Goal: Information Seeking & Learning: Learn about a topic

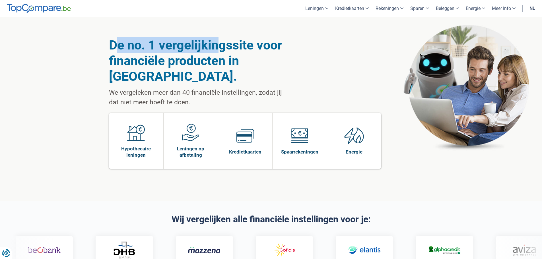
drag, startPoint x: 115, startPoint y: 45, endPoint x: 241, endPoint y: 42, distance: 126.1
click at [225, 42] on h1 "De no. 1 vergelijkingssite voor financiële producten in België." at bounding box center [198, 60] width 178 height 47
click at [507, 42] on link "Over ons" at bounding box center [517, 45] width 41 height 10
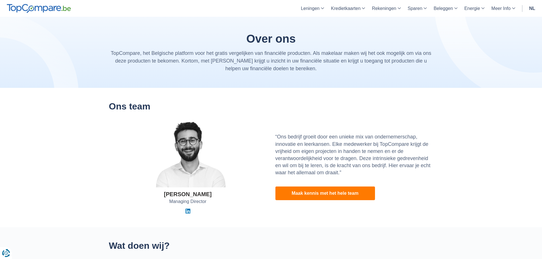
drag, startPoint x: 0, startPoint y: 0, endPoint x: 108, endPoint y: 61, distance: 124.4
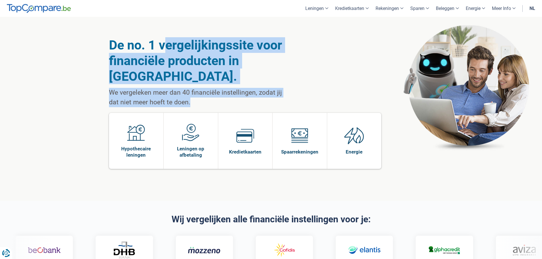
drag, startPoint x: 168, startPoint y: 40, endPoint x: 276, endPoint y: 89, distance: 118.8
click at [276, 89] on div "De no. 1 vergelijkingssite voor financiële producten in België. We vergeleken m…" at bounding box center [198, 72] width 178 height 70
click at [276, 89] on p "We vergeleken meer dan 40 financiële instellingen, zodat jij dat niet meer hoef…" at bounding box center [198, 97] width 178 height 19
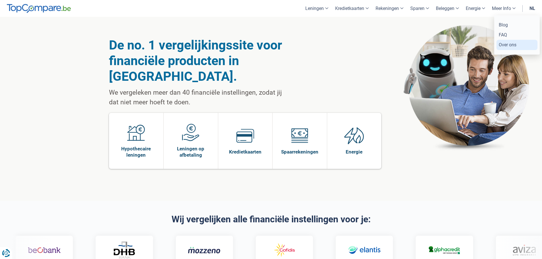
click at [514, 46] on link "Over ons" at bounding box center [517, 45] width 41 height 10
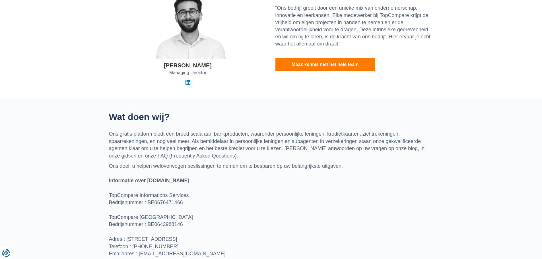
scroll to position [171, 0]
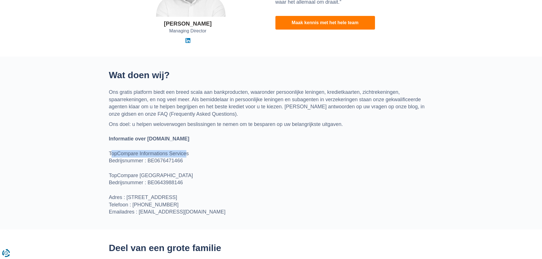
drag, startPoint x: 111, startPoint y: 153, endPoint x: 192, endPoint y: 153, distance: 81.1
click at [192, 153] on p "Ons doel: u helpen weloverwogen beslissingen te nemen om te besparen op uw bela…" at bounding box center [271, 168] width 324 height 95
click at [209, 161] on p "Ons doel: u helpen weloverwogen beslissingen te nemen om te besparen op uw bela…" at bounding box center [271, 168] width 324 height 95
drag, startPoint x: 185, startPoint y: 161, endPoint x: 174, endPoint y: 159, distance: 11.1
click at [153, 161] on p "Ons doel: u helpen weloverwogen beslissingen te nemen om te besparen op uw bela…" at bounding box center [271, 168] width 324 height 95
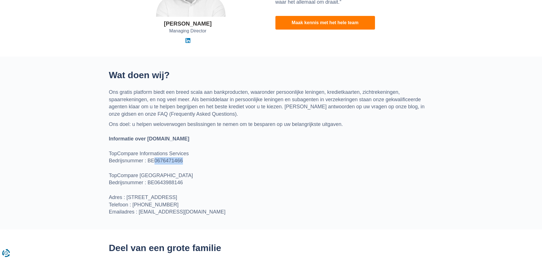
copy p "0676471466"
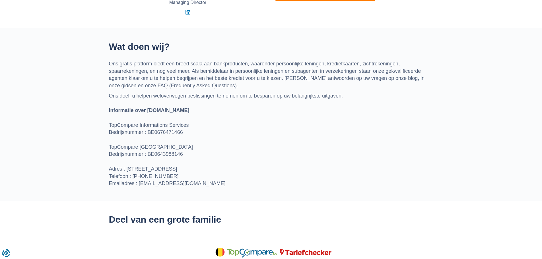
click at [198, 124] on p "Ons doel: u helpen weloverwogen beslissingen te nemen om te besparen op uw bela…" at bounding box center [271, 139] width 324 height 95
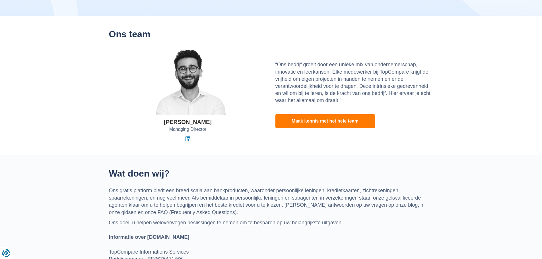
scroll to position [0, 0]
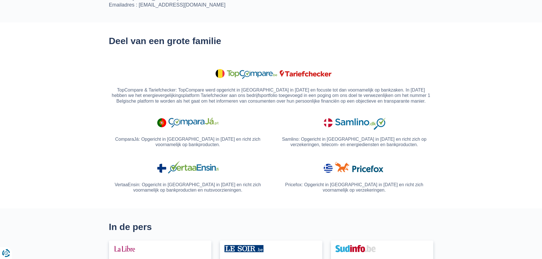
scroll to position [388, 0]
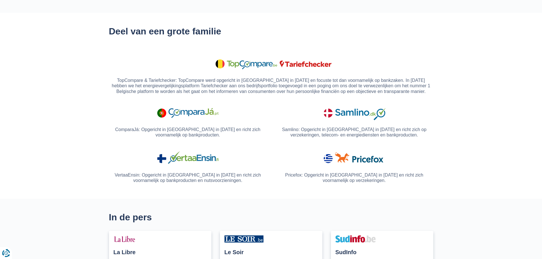
click at [409, 131] on p "Samlino: Opgericht in [GEOGRAPHIC_DATA] in [DATE] en richt zich op verzekeringe…" at bounding box center [355, 133] width 158 height 13
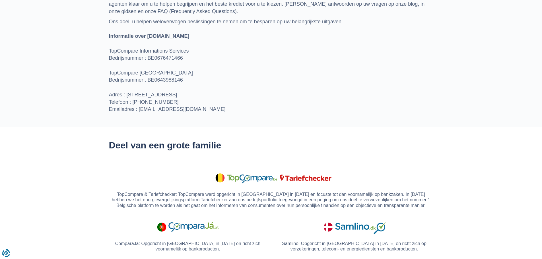
scroll to position [274, 0]
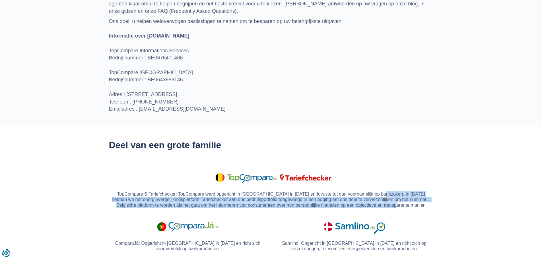
drag, startPoint x: 380, startPoint y: 193, endPoint x: 426, endPoint y: 205, distance: 47.4
click at [426, 205] on p "TopCompare & Tariefchecker: TopCompare werd opgericht in [GEOGRAPHIC_DATA] in […" at bounding box center [271, 200] width 324 height 17
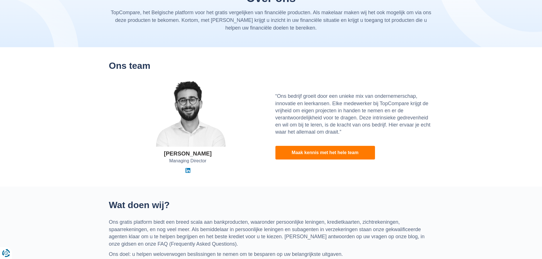
scroll to position [0, 0]
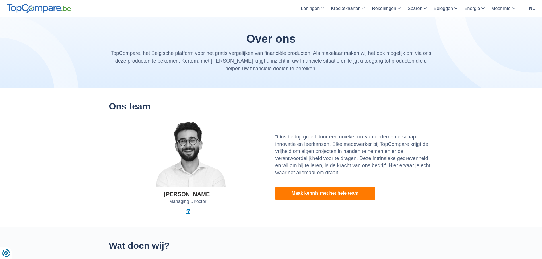
click at [305, 142] on p "“Ons bedrijf groeit door een unieke mix van ondernemerschap, innovatie en leerk…" at bounding box center [355, 154] width 158 height 43
